Goal: Task Accomplishment & Management: Manage account settings

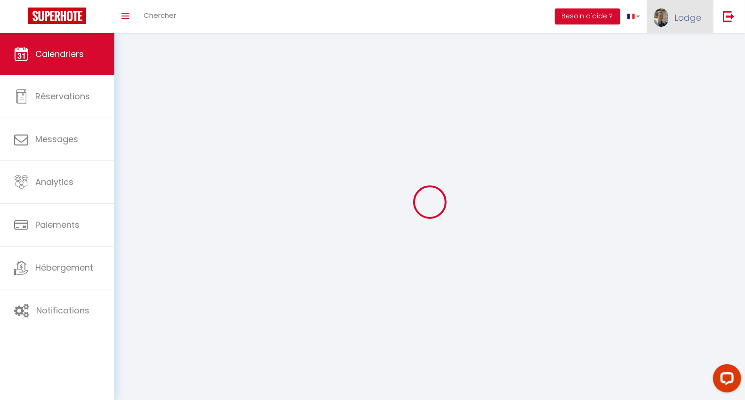
click at [692, 14] on span "Lodge" at bounding box center [688, 18] width 27 height 12
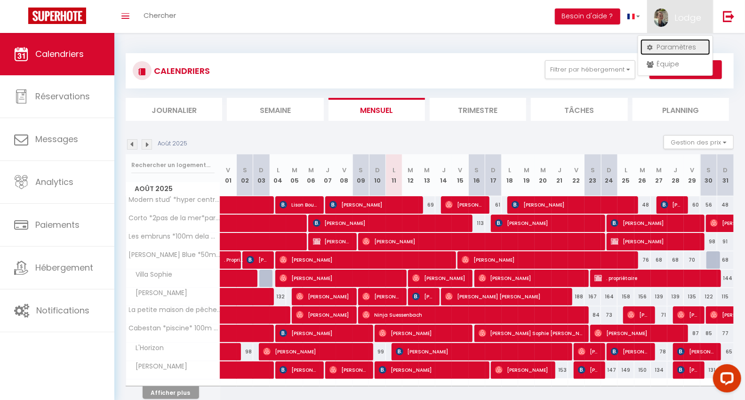
click at [672, 46] on link "Paramètres" at bounding box center [676, 47] width 70 height 16
select select "fr"
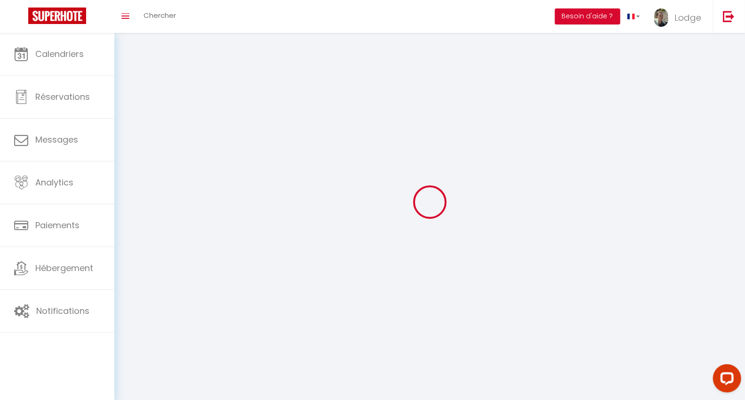
type input "Lodge"
type input "Conciergerie"
type input "0767871095"
type input "[STREET_ADDRESS]"
type input "56270"
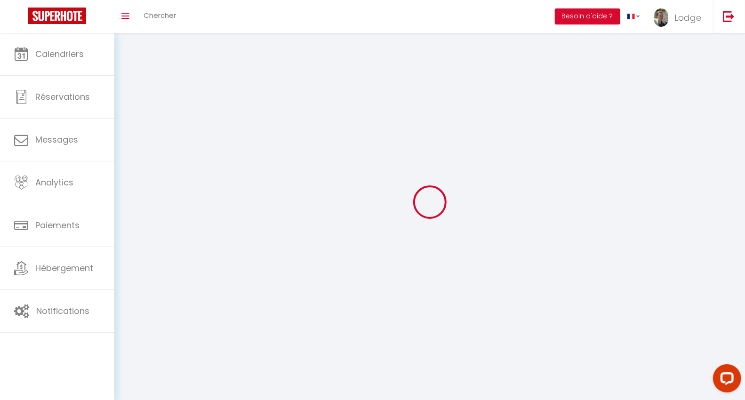
type input "Ploemeur"
type input "6MPw1DmlOFRsklPARg4kvx5bi"
type input "d9U0UgMsQ9MGcTJoqERmloWaW"
type input "[URL][DOMAIN_NAME]"
type input "FO27250"
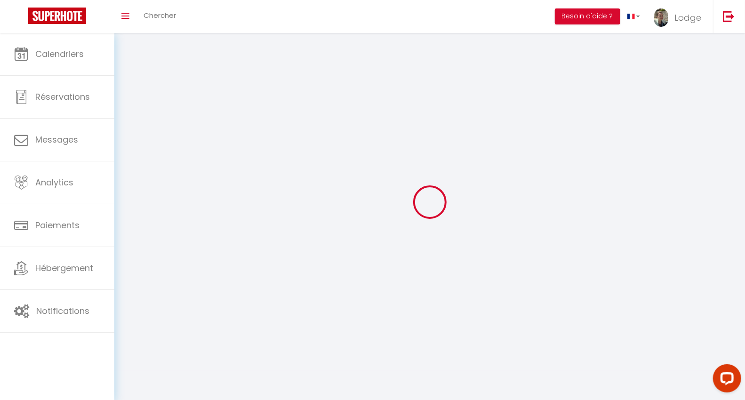
select select "28"
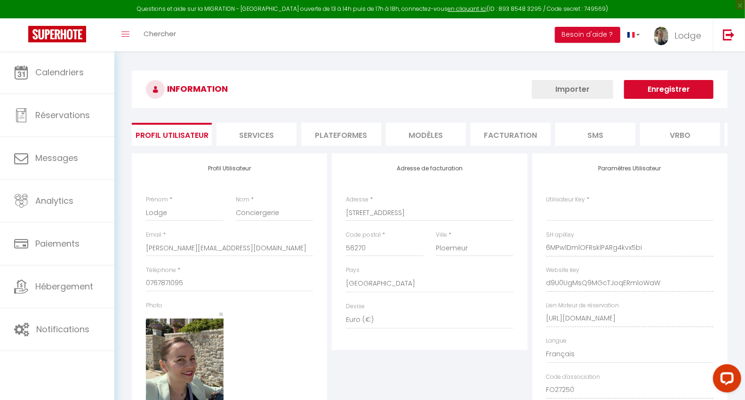
type input "6MPw1DmlOFRsklPARg4kvx5bi"
type input "d9U0UgMsQ9MGcTJoqERmloWaW"
type input "[URL][DOMAIN_NAME]"
select select "fr"
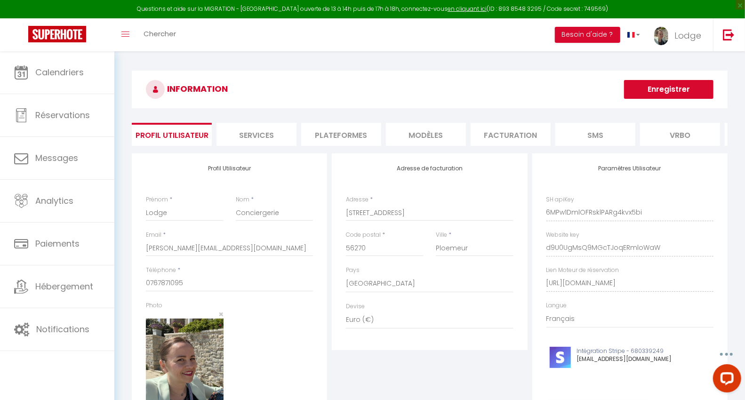
click at [339, 135] on li "Plateformes" at bounding box center [341, 134] width 80 height 23
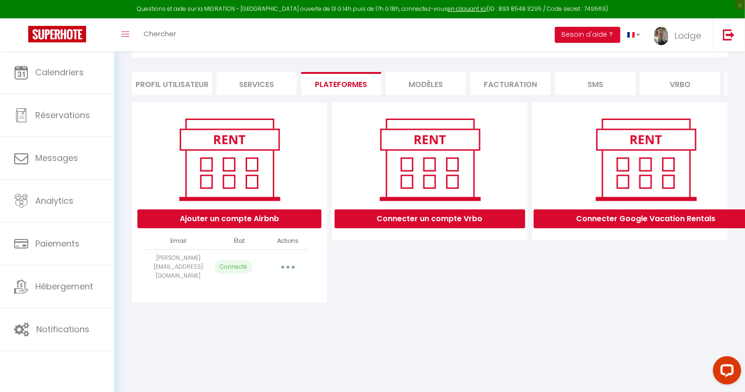
scroll to position [59, 0]
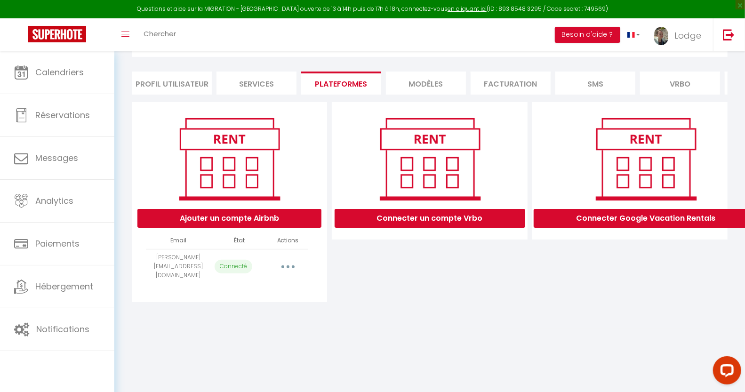
click at [292, 264] on button "button" at bounding box center [288, 266] width 26 height 15
click at [392, 265] on div "Connecter un compte Vrbo" at bounding box center [430, 202] width 200 height 200
click at [282, 261] on button "button" at bounding box center [288, 266] width 26 height 15
click at [376, 281] on div "Connecter un compte Vrbo" at bounding box center [430, 202] width 200 height 200
drag, startPoint x: 192, startPoint y: 264, endPoint x: 147, endPoint y: 253, distance: 46.0
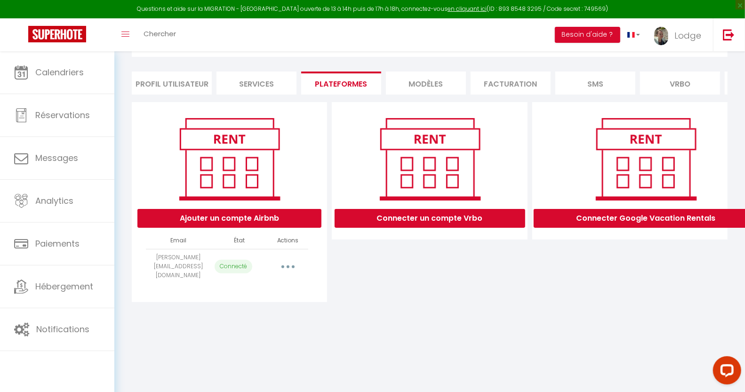
click at [147, 253] on td "[PERSON_NAME][EMAIL_ADDRESS][DOMAIN_NAME]" at bounding box center [178, 266] width 65 height 35
copy td "[PERSON_NAME][EMAIL_ADDRESS][DOMAIN_NAME]"
